Goal: Task Accomplishment & Management: Use online tool/utility

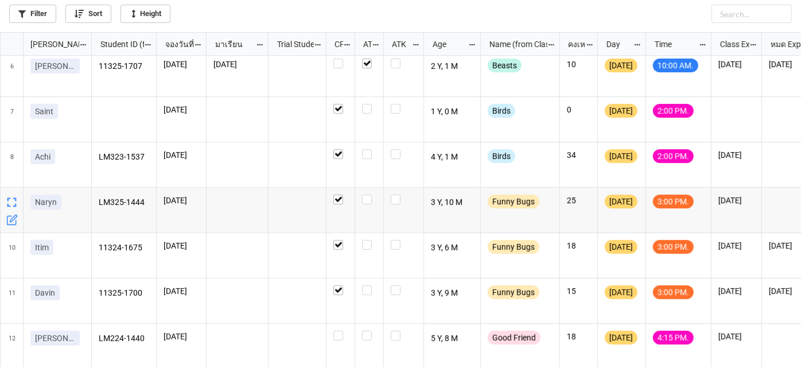
scroll to position [283, 0]
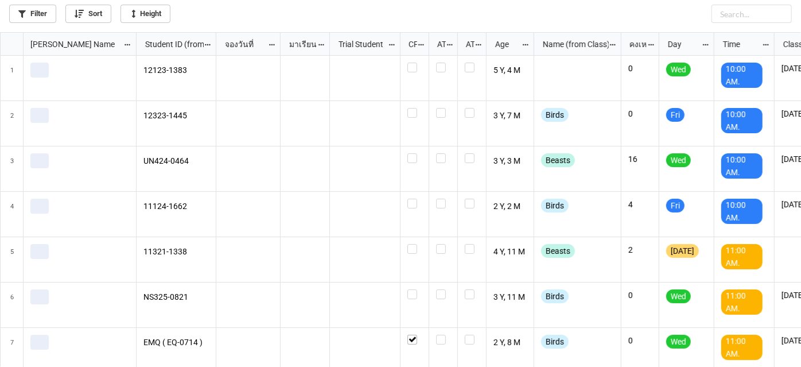
scroll to position [328, 795]
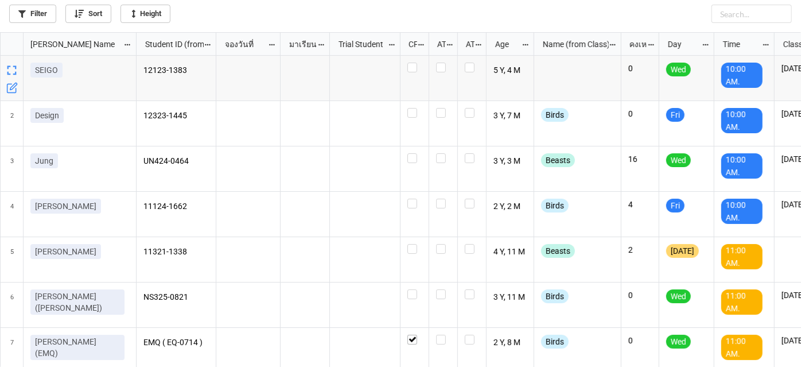
click at [40, 2] on div "Filter Sort Height" at bounding box center [400, 11] width 783 height 23
click at [40, 6] on link "Filter" at bounding box center [32, 14] width 47 height 18
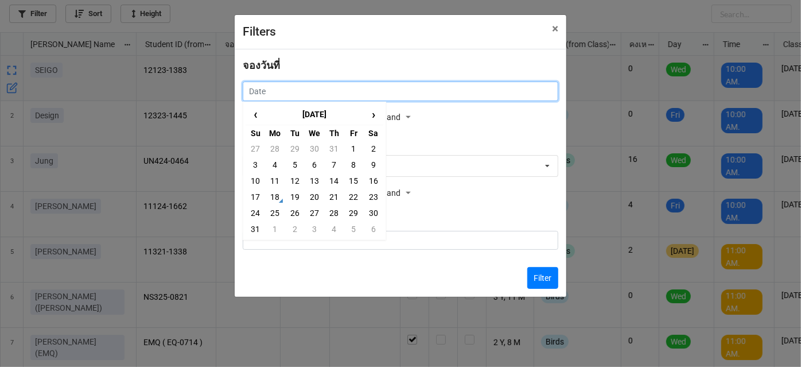
click at [487, 87] on input "text" at bounding box center [401, 91] width 316 height 20
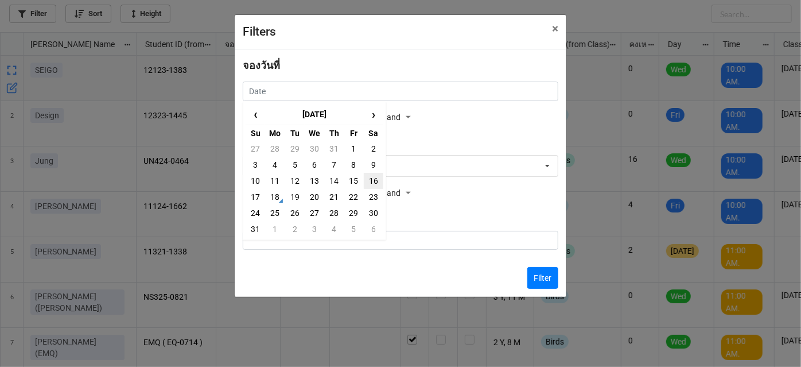
click at [372, 181] on td "16" at bounding box center [374, 181] width 20 height 16
type input "16/8/2025"
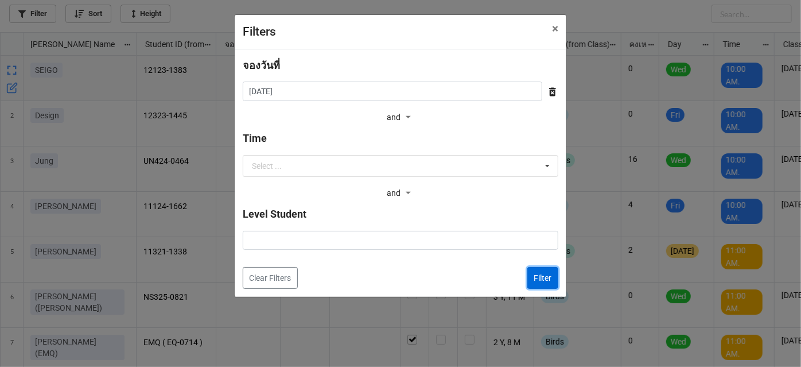
click at [533, 275] on button "Filter" at bounding box center [542, 278] width 31 height 22
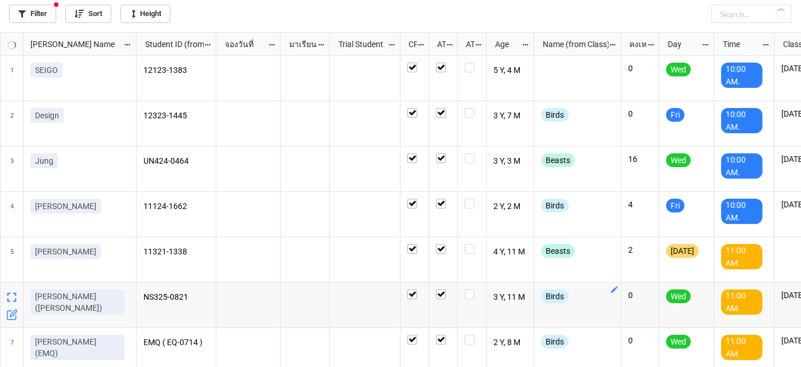
checkbox input "true"
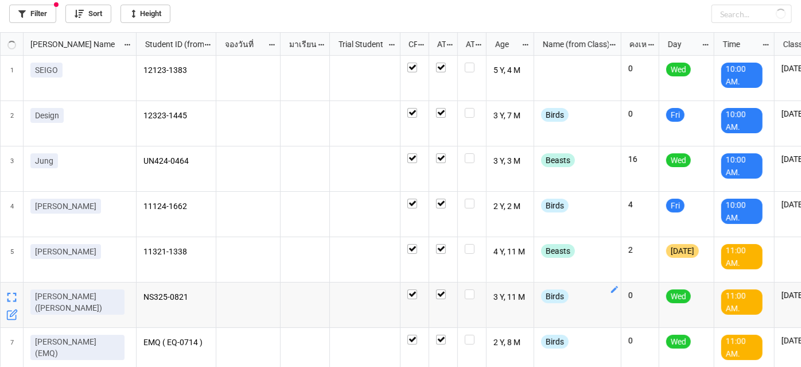
checkbox input "true"
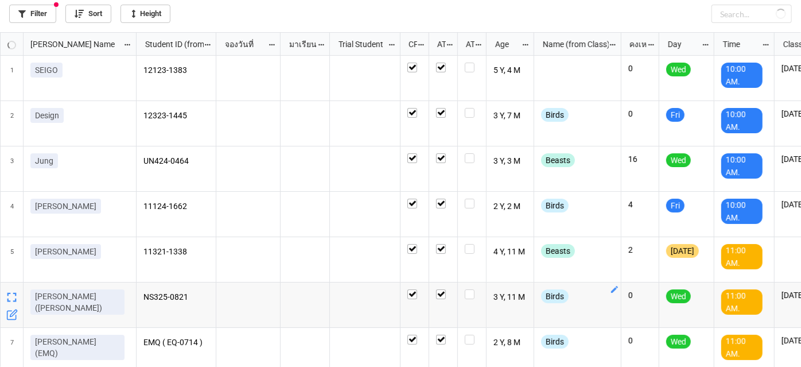
checkbox input "true"
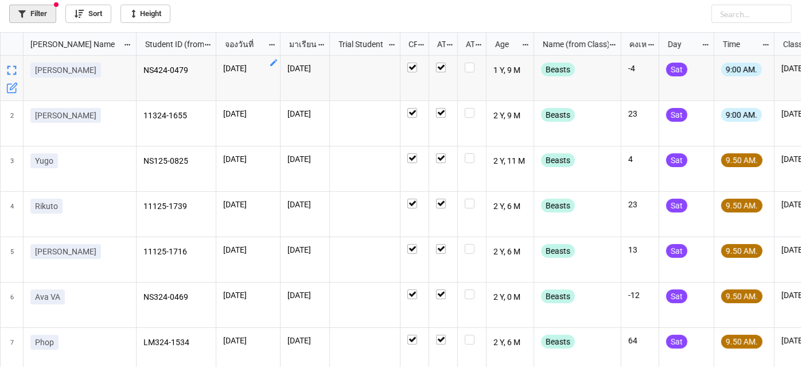
click at [35, 12] on link "Filter" at bounding box center [32, 14] width 47 height 18
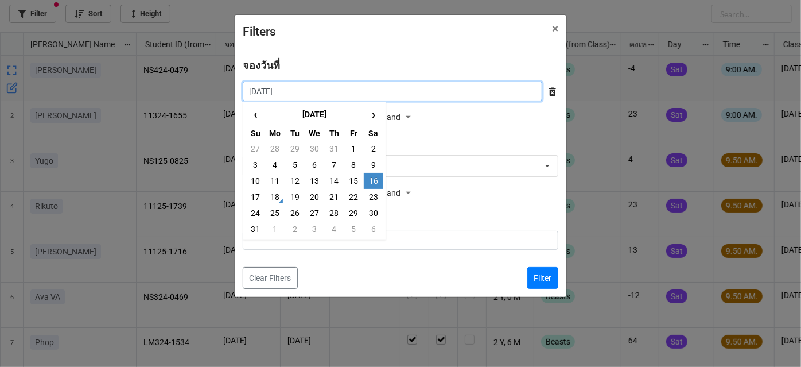
click at [333, 95] on input "16/8/2025" at bounding box center [393, 91] width 300 height 20
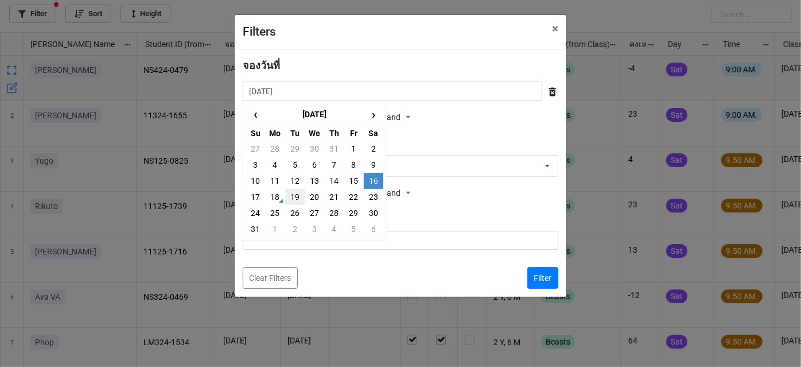
click at [297, 201] on td "19" at bounding box center [295, 197] width 20 height 16
type input "19/8/2025"
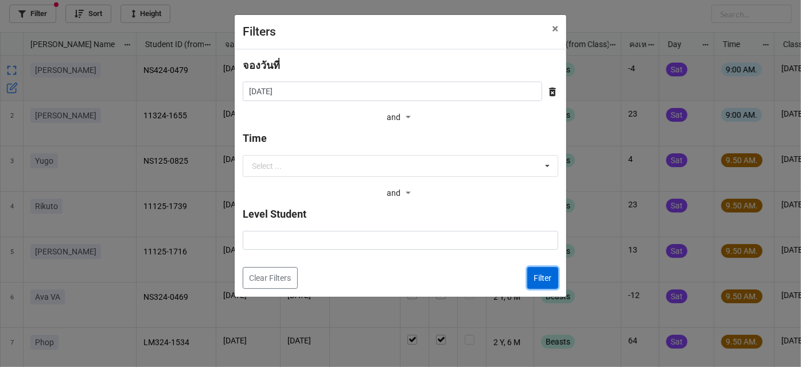
click at [537, 277] on button "Filter" at bounding box center [542, 278] width 31 height 22
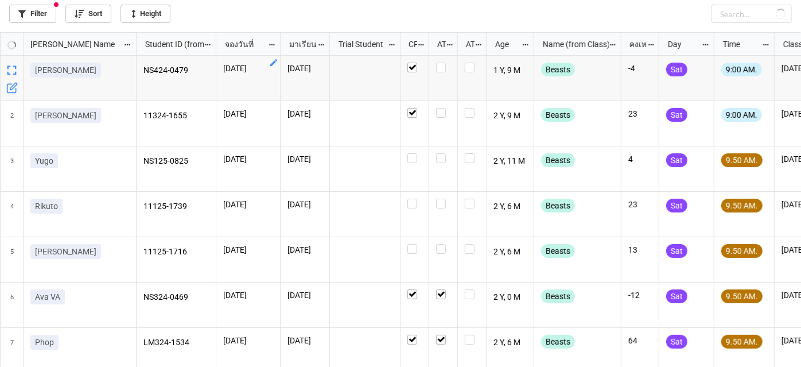
checkbox input "false"
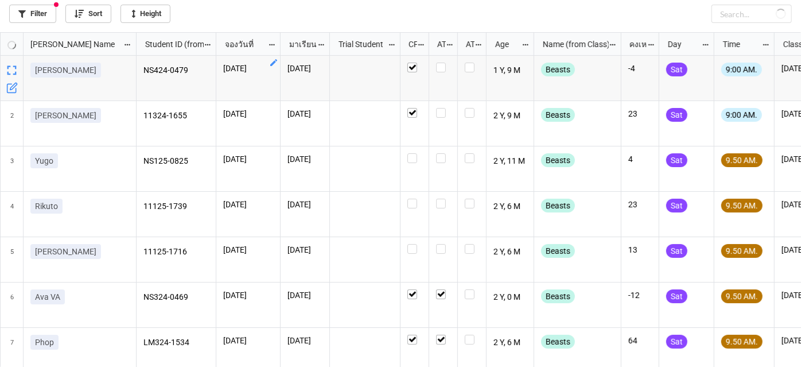
checkbox input "false"
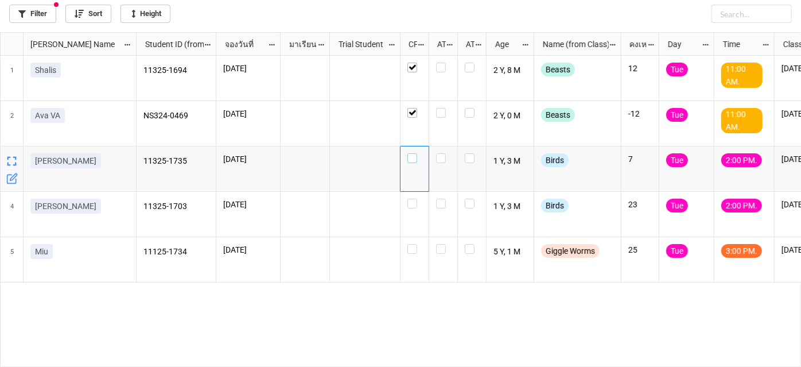
drag, startPoint x: 408, startPoint y: 160, endPoint x: 408, endPoint y: 171, distance: 10.9
click at [406, 163] on div "grid" at bounding box center [415, 168] width 29 height 45
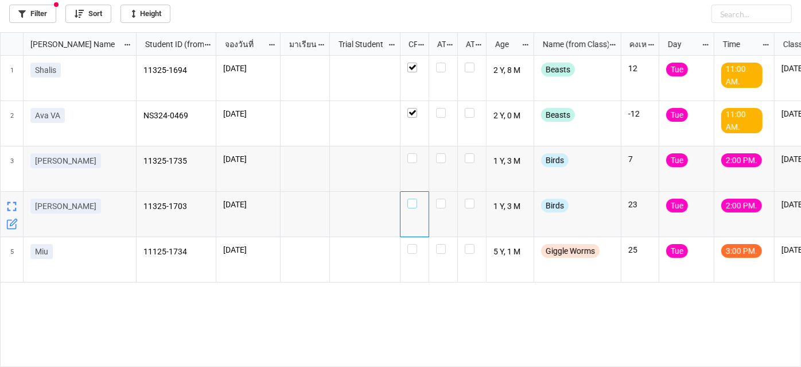
click at [413, 199] on label "grid" at bounding box center [414, 199] width 14 height 0
click at [413, 244] on label "grid" at bounding box center [414, 244] width 14 height 0
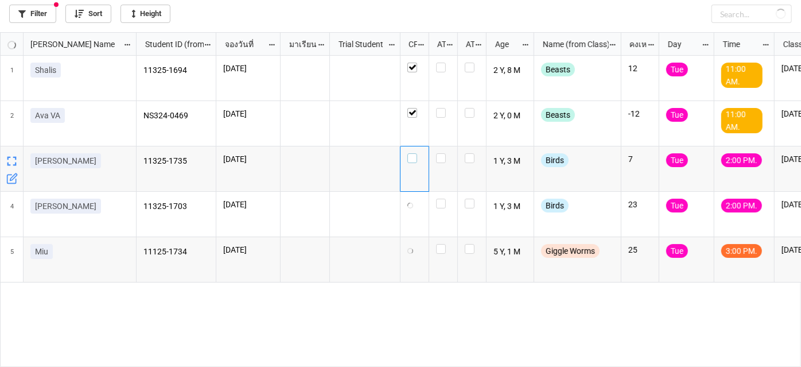
click at [415, 153] on label "grid" at bounding box center [414, 153] width 14 height 0
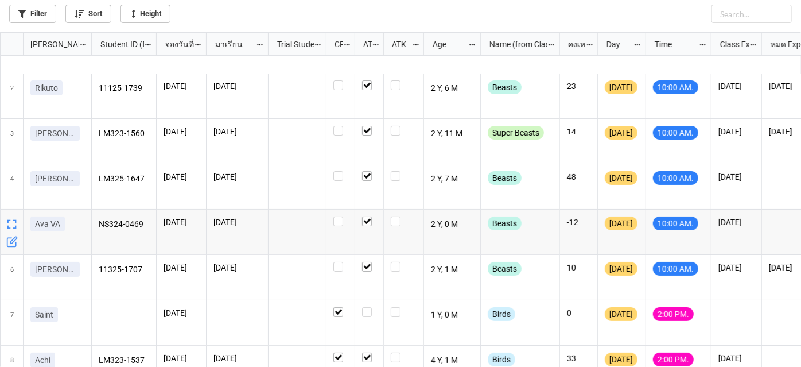
scroll to position [52, 0]
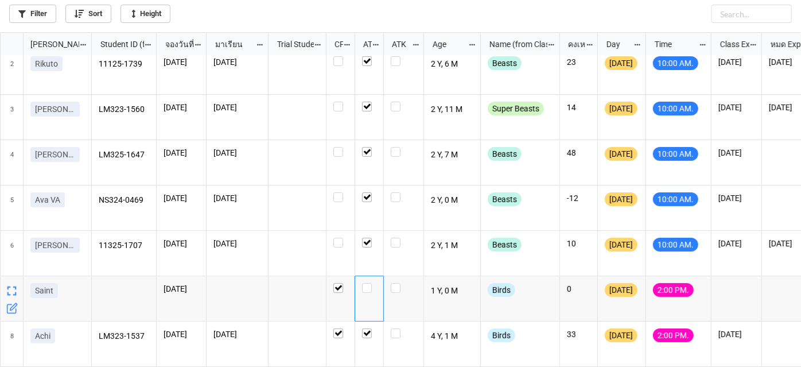
click at [366, 292] on div "grid" at bounding box center [369, 298] width 29 height 45
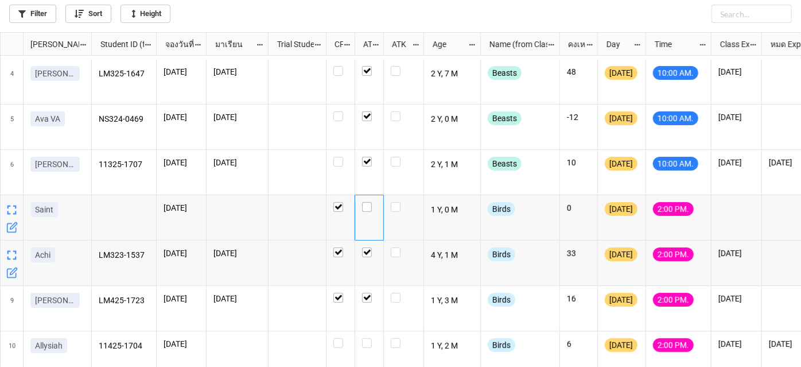
scroll to position [156, 0]
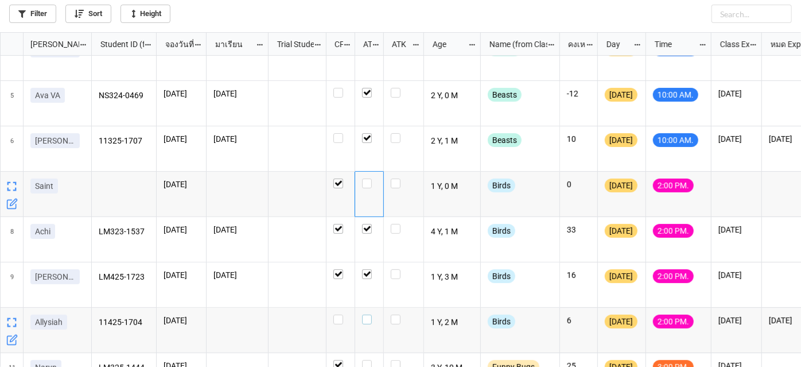
click at [367, 314] on label "grid" at bounding box center [369, 314] width 14 height 0
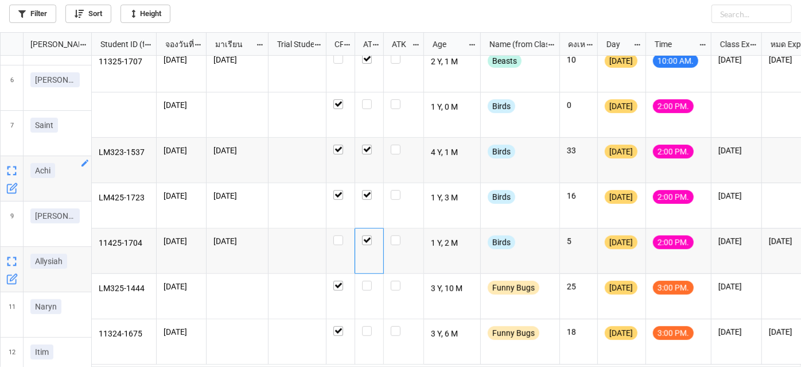
scroll to position [217, 0]
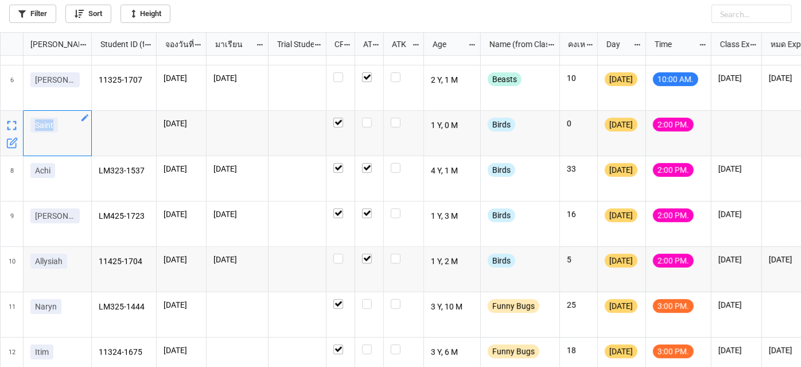
drag, startPoint x: 55, startPoint y: 130, endPoint x: 34, endPoint y: 130, distance: 20.7
click at [34, 130] on link "Saint" at bounding box center [44, 125] width 28 height 15
copy p "Saint"
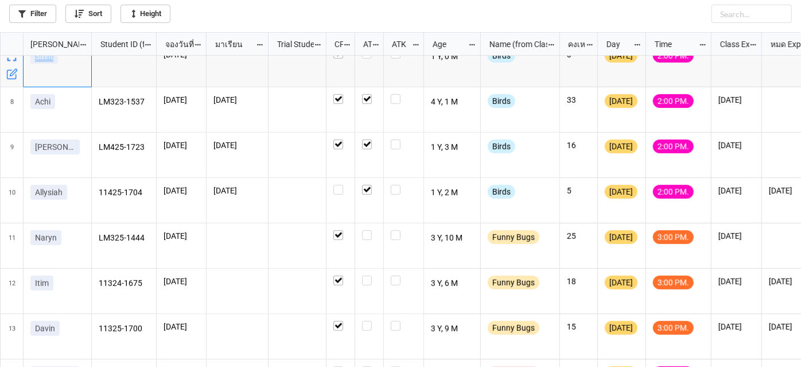
scroll to position [373, 0]
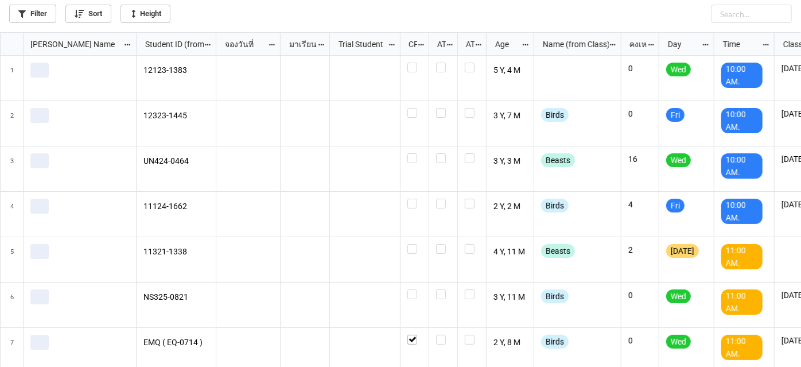
scroll to position [328, 795]
click at [41, 14] on link "Filter" at bounding box center [32, 14] width 47 height 18
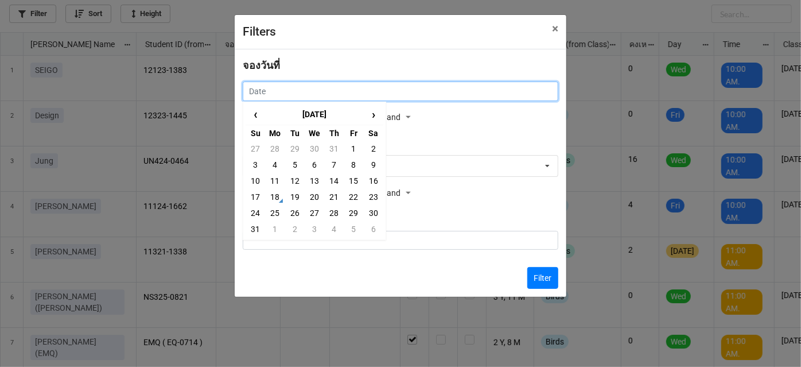
click at [293, 91] on input "text" at bounding box center [401, 91] width 316 height 20
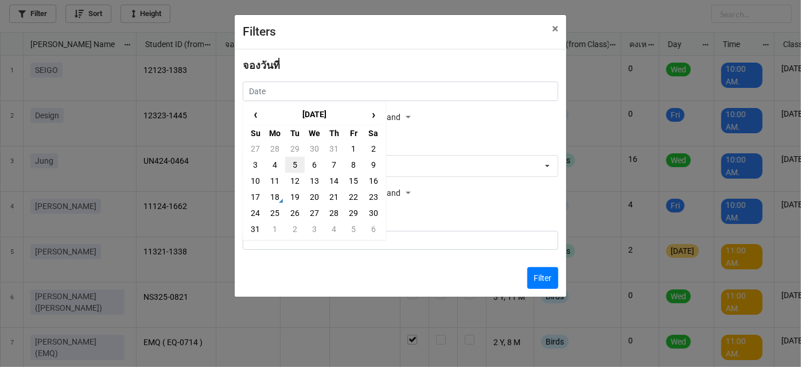
click at [292, 168] on td "5" at bounding box center [295, 165] width 20 height 16
type input "5/8/2025"
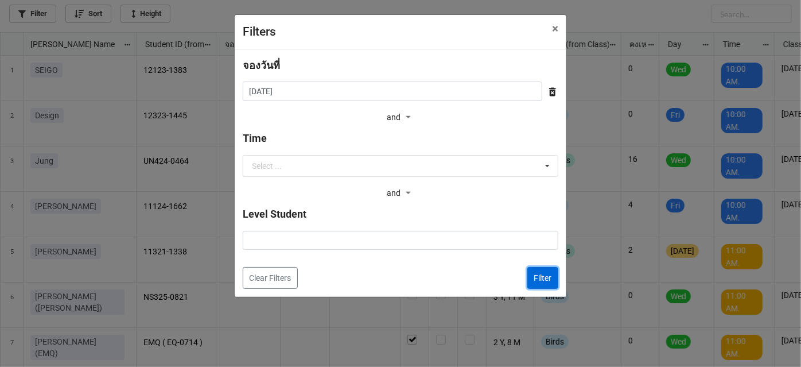
click at [545, 275] on button "Filter" at bounding box center [542, 278] width 31 height 22
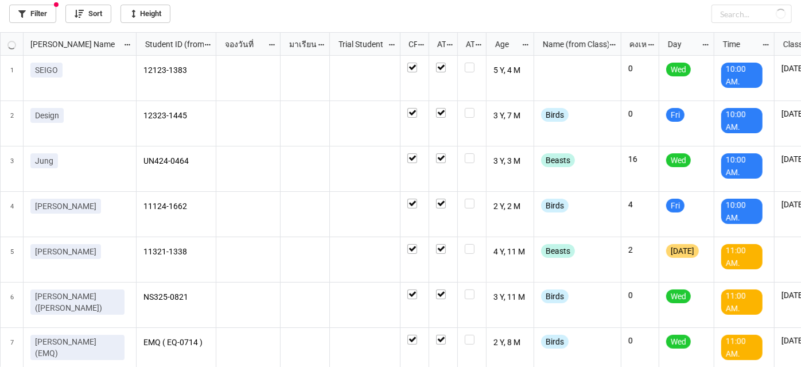
checkbox input "true"
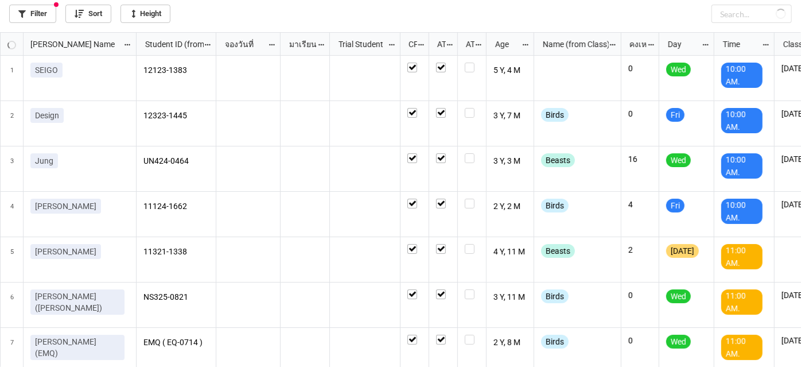
checkbox input "true"
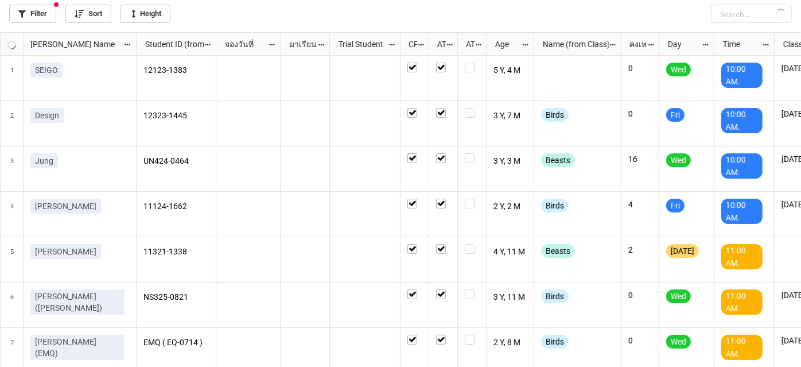
checkbox input "true"
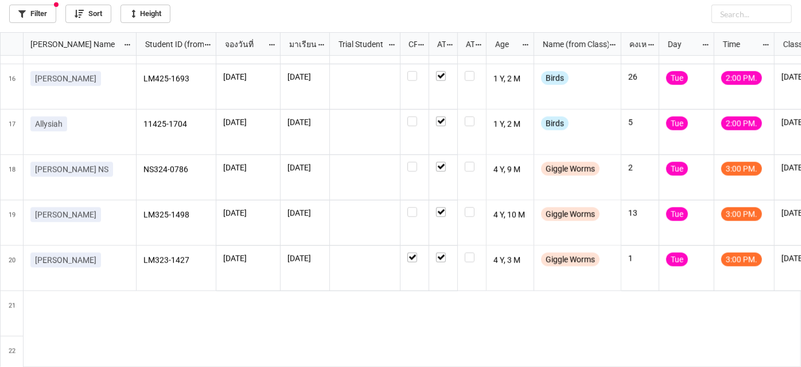
scroll to position [736, 0]
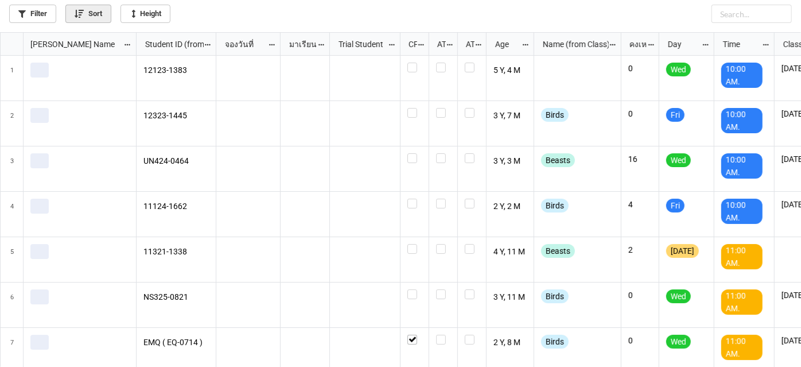
scroll to position [328, 795]
click at [76, 15] on icon at bounding box center [79, 14] width 9 height 8
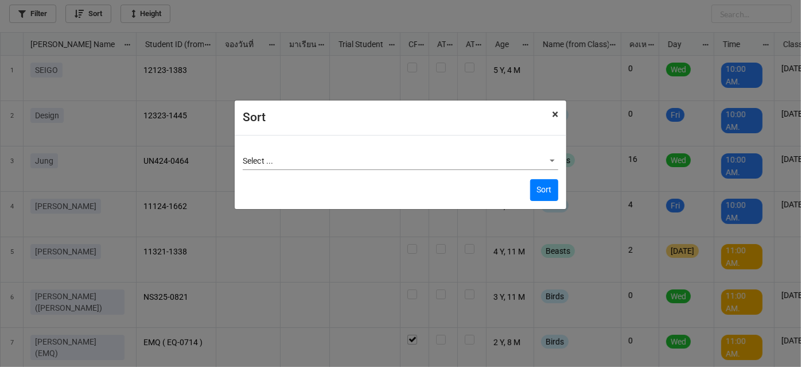
click at [554, 116] on span "×" at bounding box center [555, 114] width 6 height 14
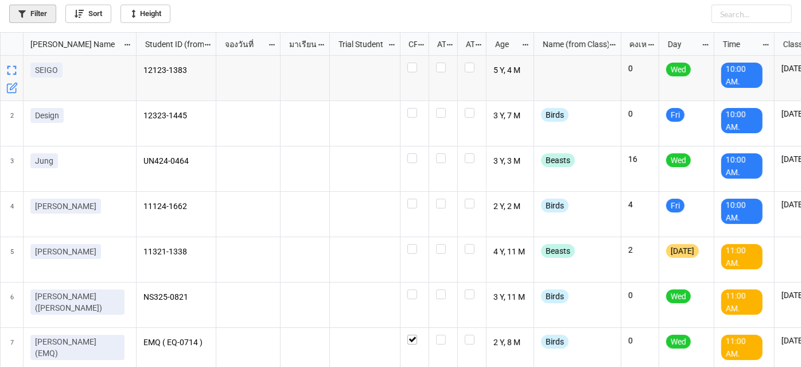
click at [35, 10] on link "Filter" at bounding box center [32, 14] width 47 height 18
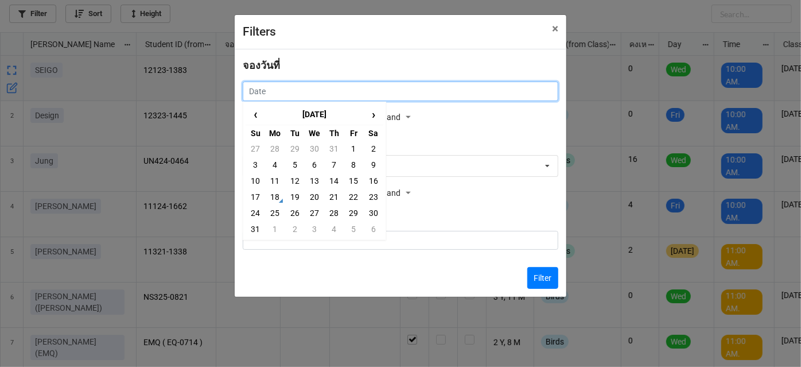
click at [365, 96] on input "text" at bounding box center [401, 91] width 316 height 20
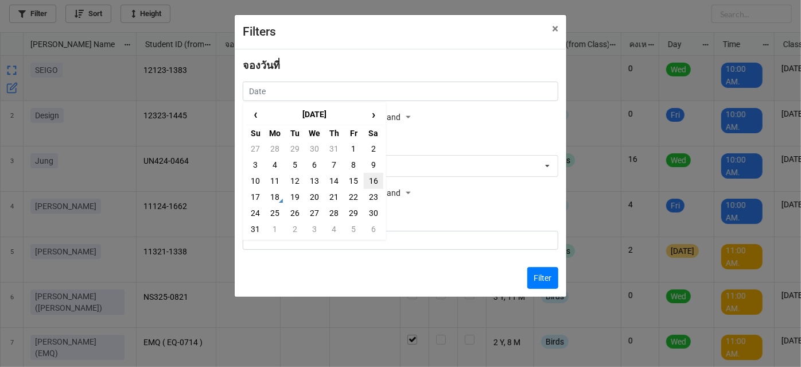
click at [373, 186] on td "16" at bounding box center [374, 181] width 20 height 16
type input "16/8/2025"
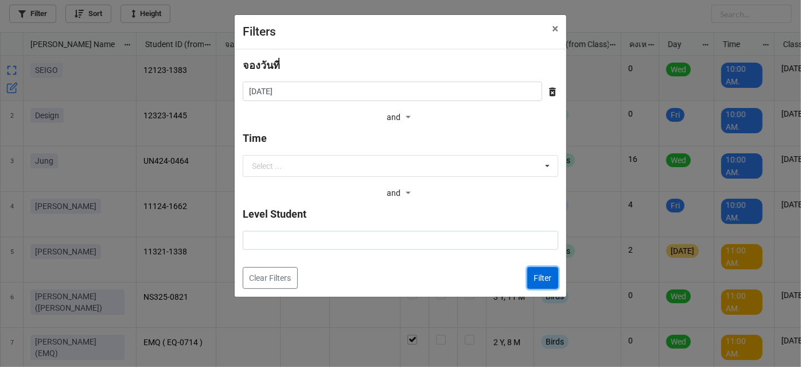
click at [543, 276] on button "Filter" at bounding box center [542, 278] width 31 height 22
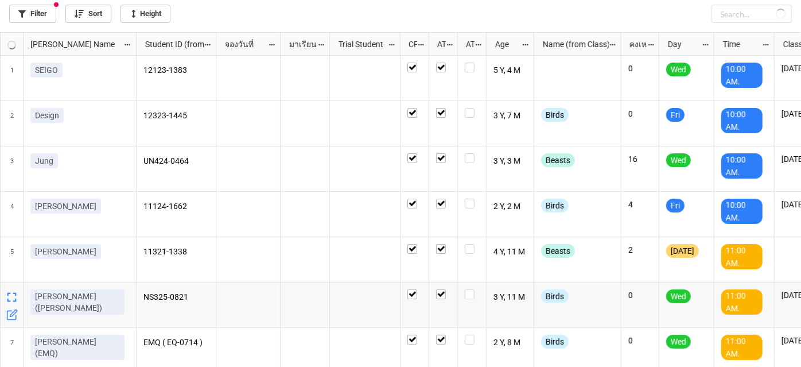
checkbox input "true"
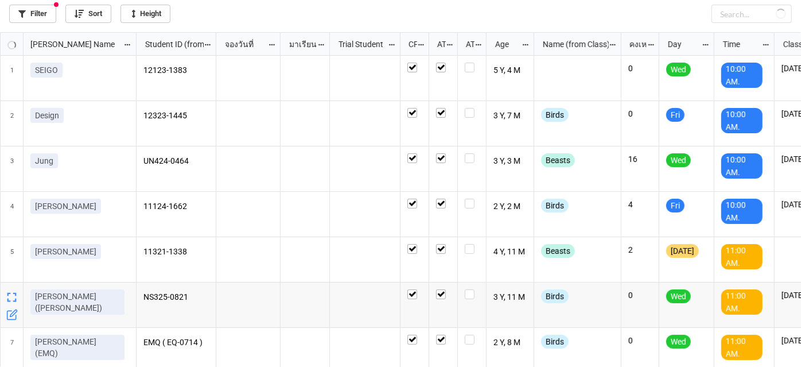
checkbox input "true"
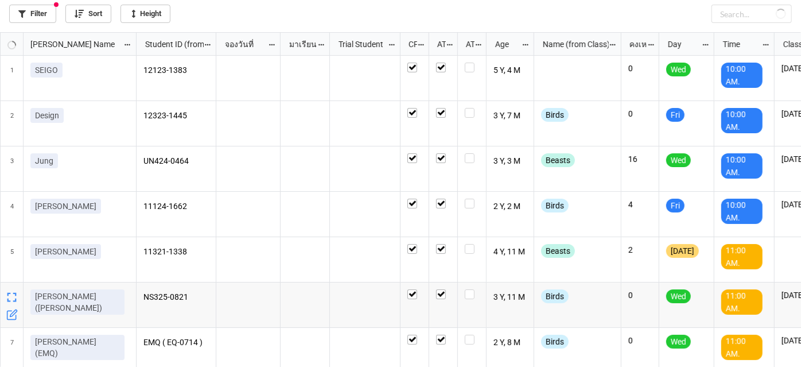
checkbox input "true"
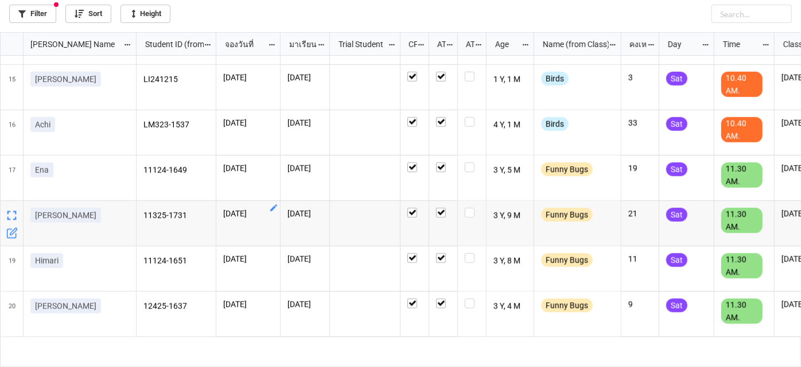
scroll to position [522, 0]
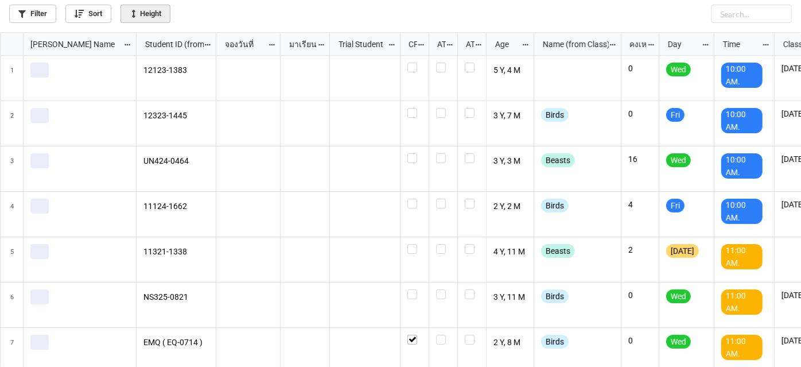
scroll to position [328, 795]
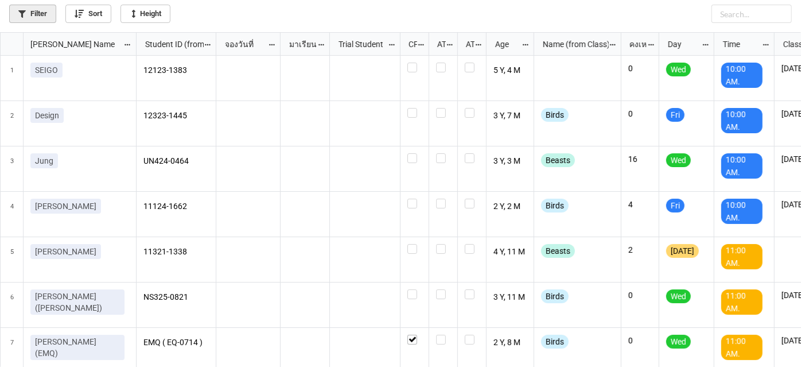
click at [42, 11] on link "Filter" at bounding box center [32, 14] width 47 height 18
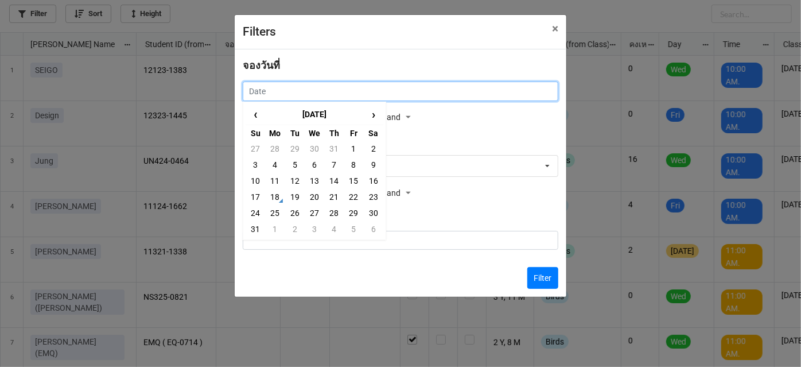
click at [425, 91] on input "text" at bounding box center [401, 91] width 316 height 20
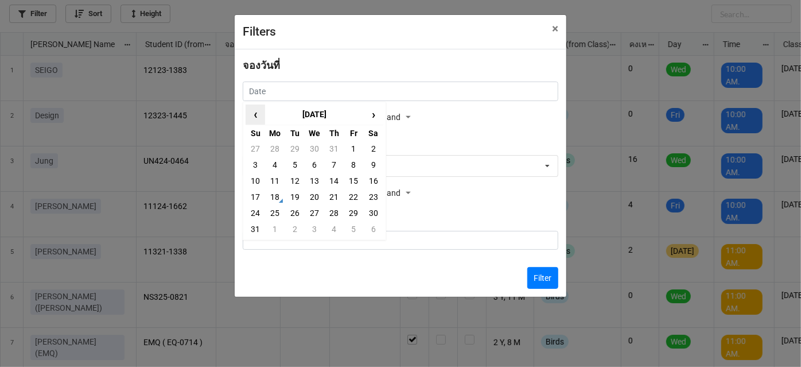
click at [256, 110] on span "‹" at bounding box center [255, 114] width 18 height 19
click at [256, 111] on span "‹" at bounding box center [255, 114] width 18 height 19
click at [297, 182] on td "10" at bounding box center [295, 181] width 20 height 16
type input "[DATE]"
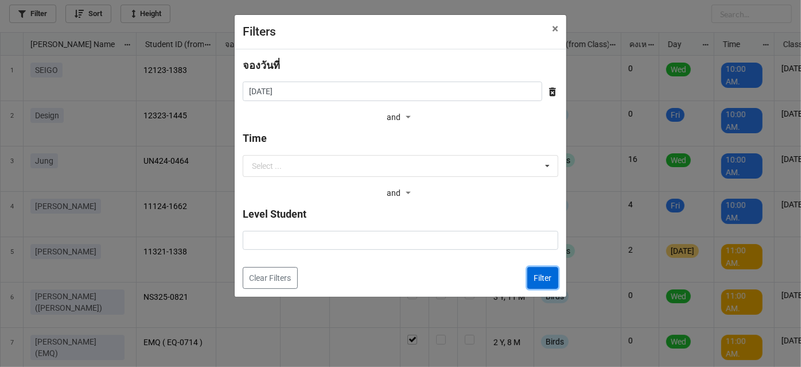
click at [538, 271] on button "Filter" at bounding box center [542, 278] width 31 height 22
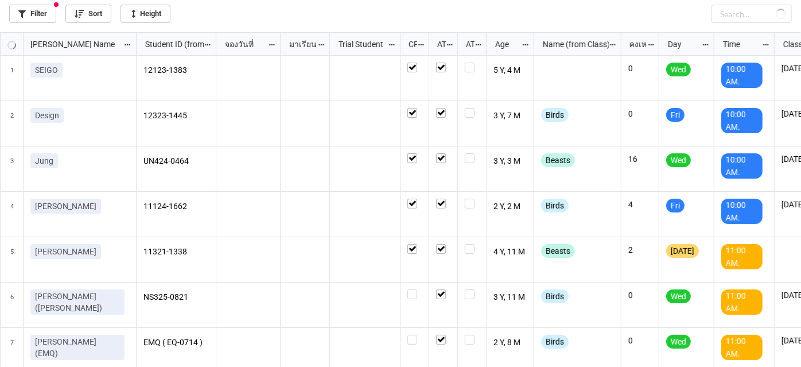
checkbox input "true"
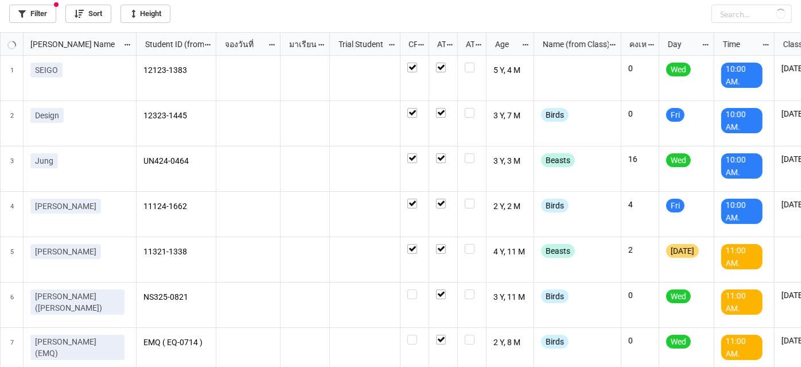
checkbox input "true"
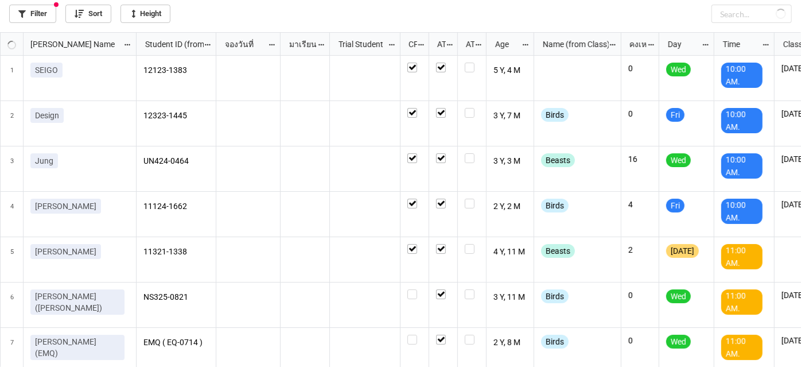
checkbox input "true"
checkbox input "false"
checkbox input "true"
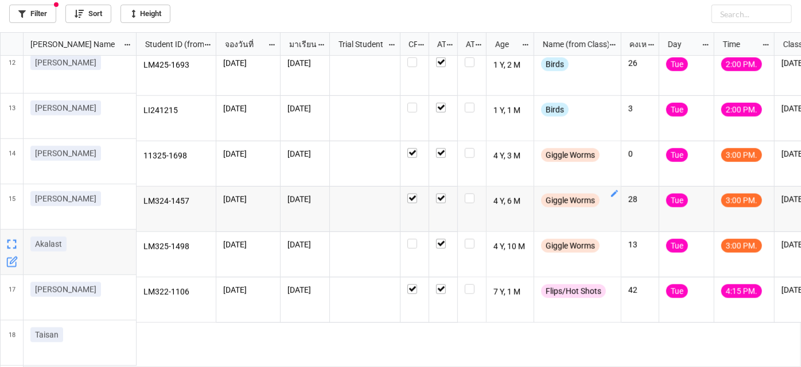
scroll to position [0, 0]
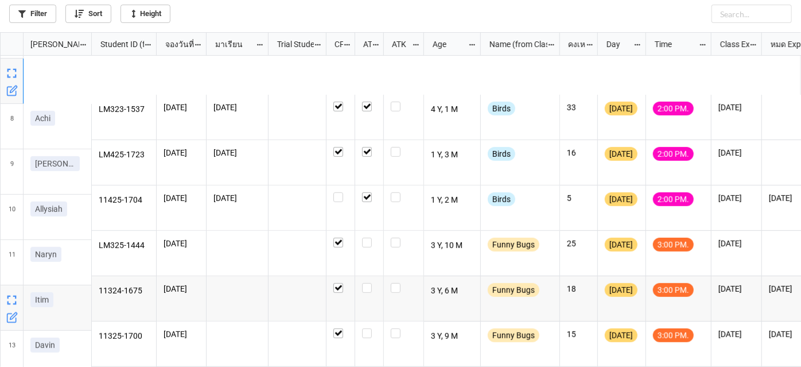
scroll to position [269, 0]
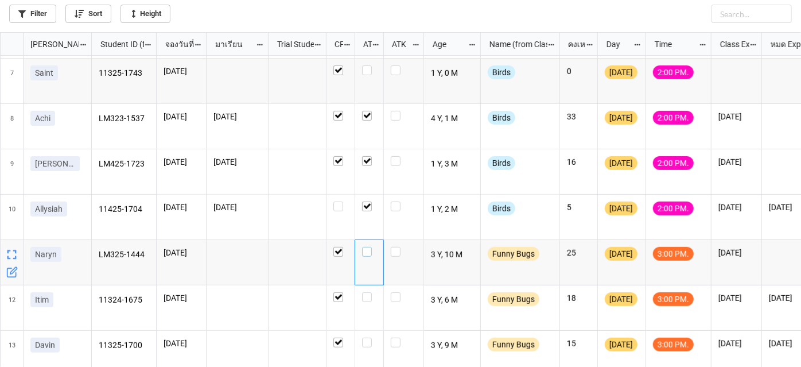
click at [371, 247] on label "grid" at bounding box center [369, 247] width 14 height 0
click at [370, 292] on label "grid" at bounding box center [369, 292] width 14 height 0
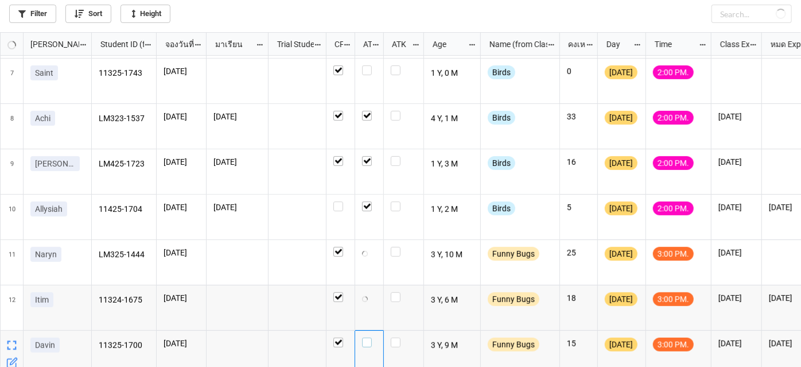
click at [365, 337] on label "grid" at bounding box center [369, 337] width 14 height 0
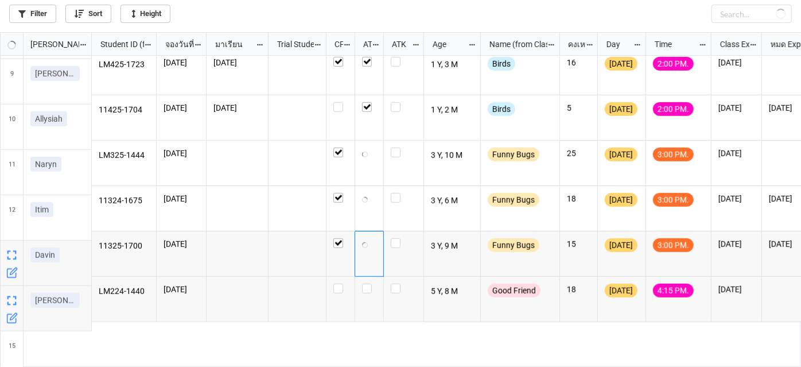
scroll to position [373, 0]
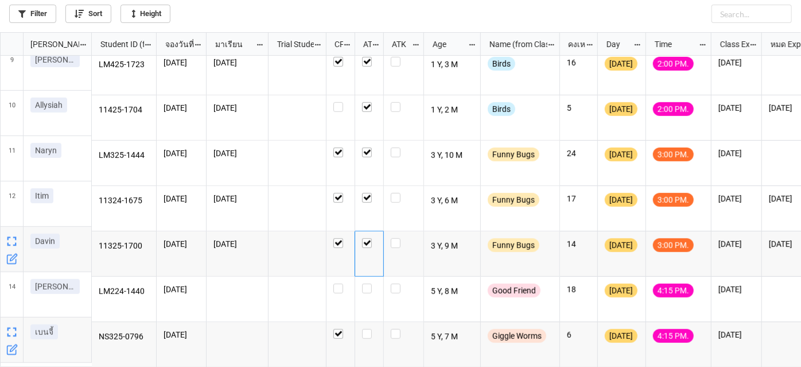
click at [10, 349] on icon "grid" at bounding box center [13, 348] width 7 height 7
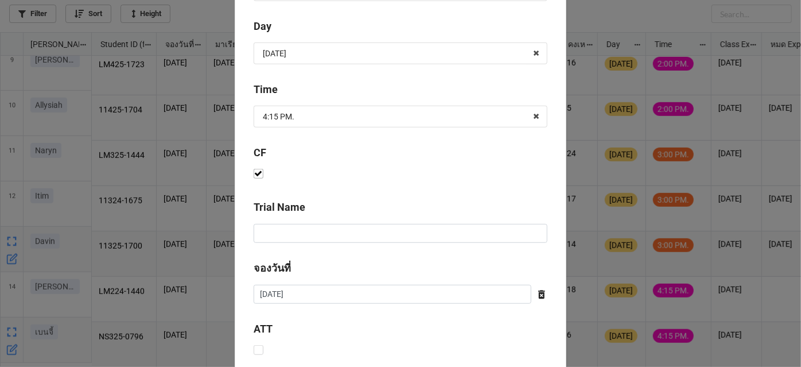
scroll to position [577, 0]
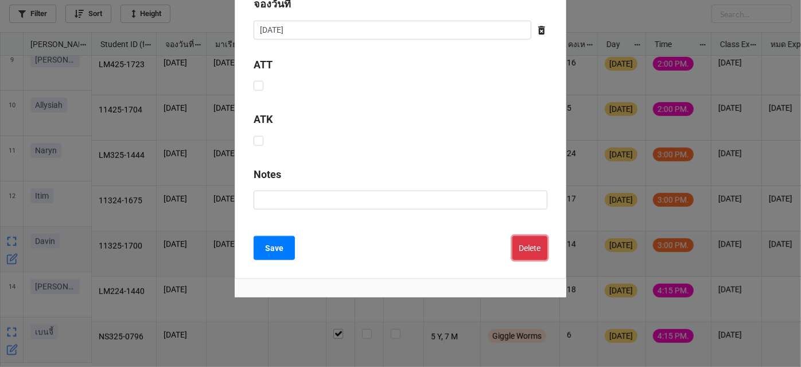
click at [538, 242] on button "Delete" at bounding box center [529, 248] width 35 height 24
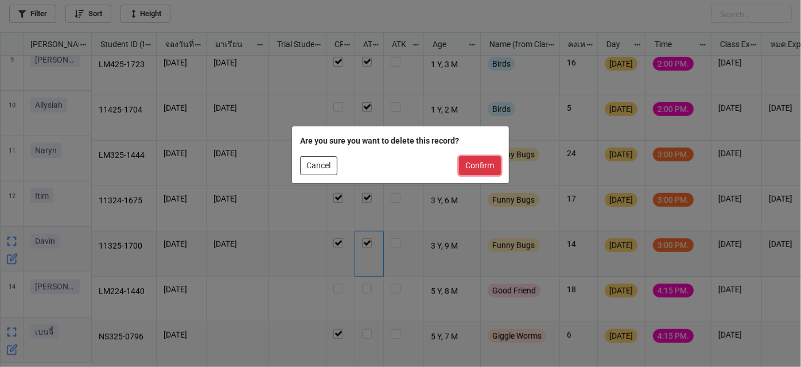
click at [490, 166] on button "Confirm" at bounding box center [480, 166] width 42 height 20
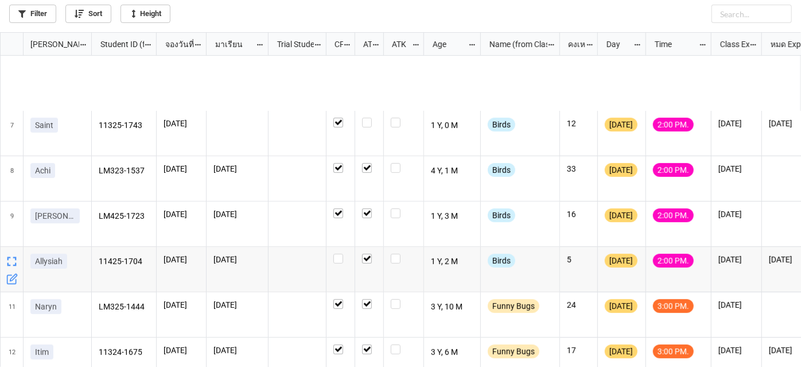
scroll to position [276, 0]
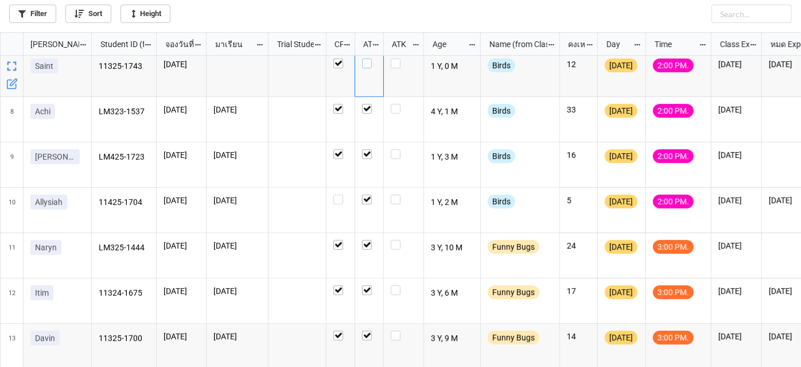
click at [368, 59] on label "grid" at bounding box center [369, 59] width 14 height 0
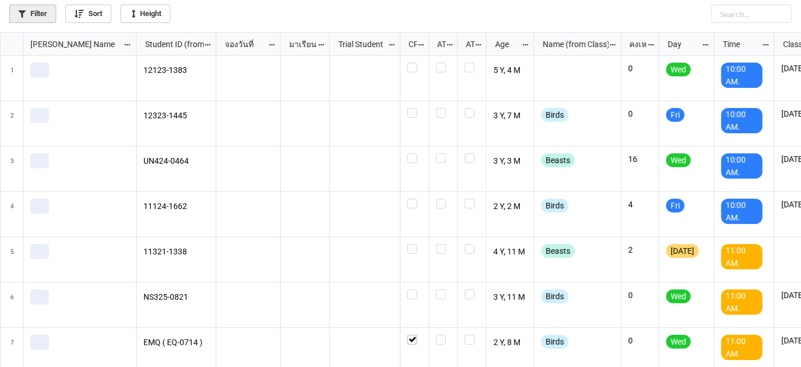
scroll to position [328, 795]
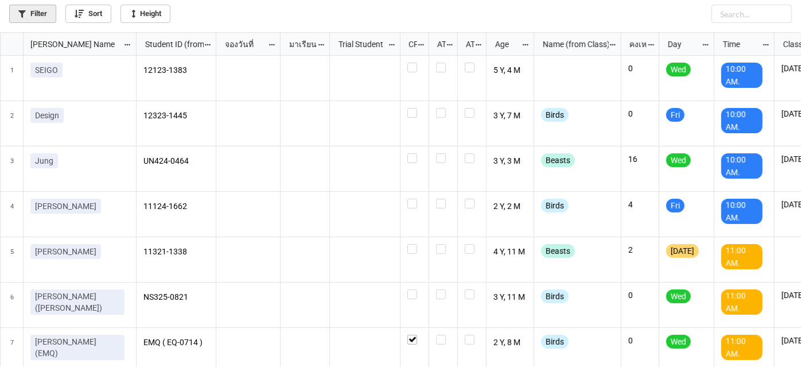
click at [23, 15] on icon at bounding box center [21, 13] width 7 height 7
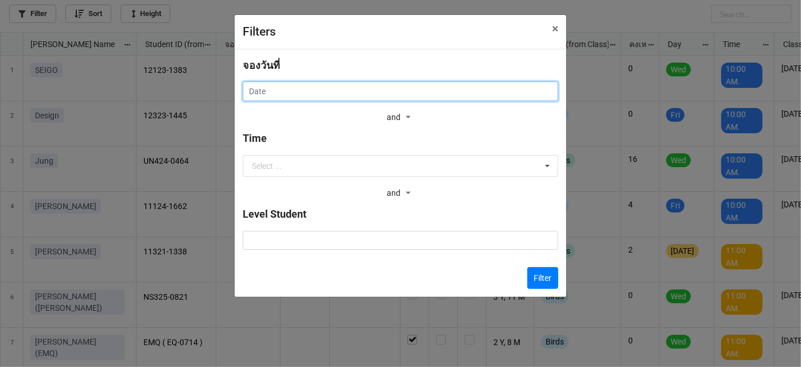
click at [446, 94] on input "text" at bounding box center [401, 91] width 316 height 20
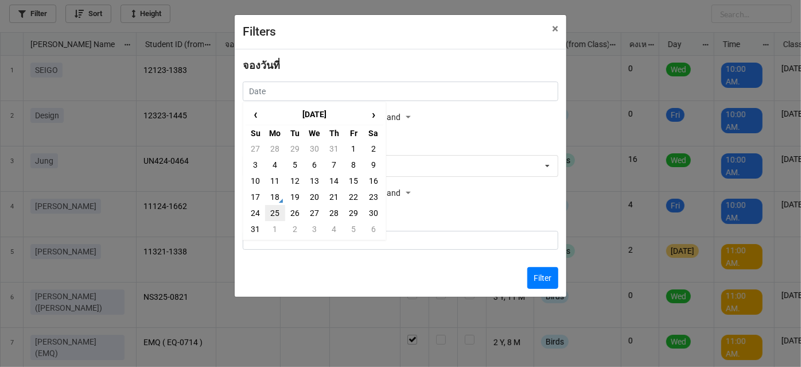
click at [274, 211] on td "25" at bounding box center [275, 213] width 20 height 16
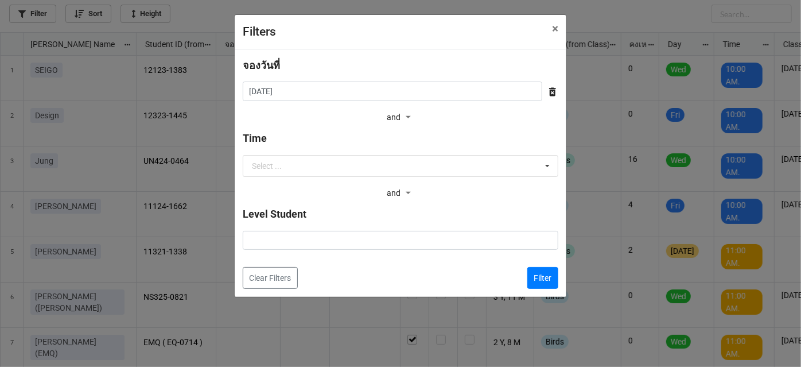
type input "[DATE]"
click at [549, 274] on button "Filter" at bounding box center [542, 278] width 31 height 22
